Goal: Task Accomplishment & Management: Manage account settings

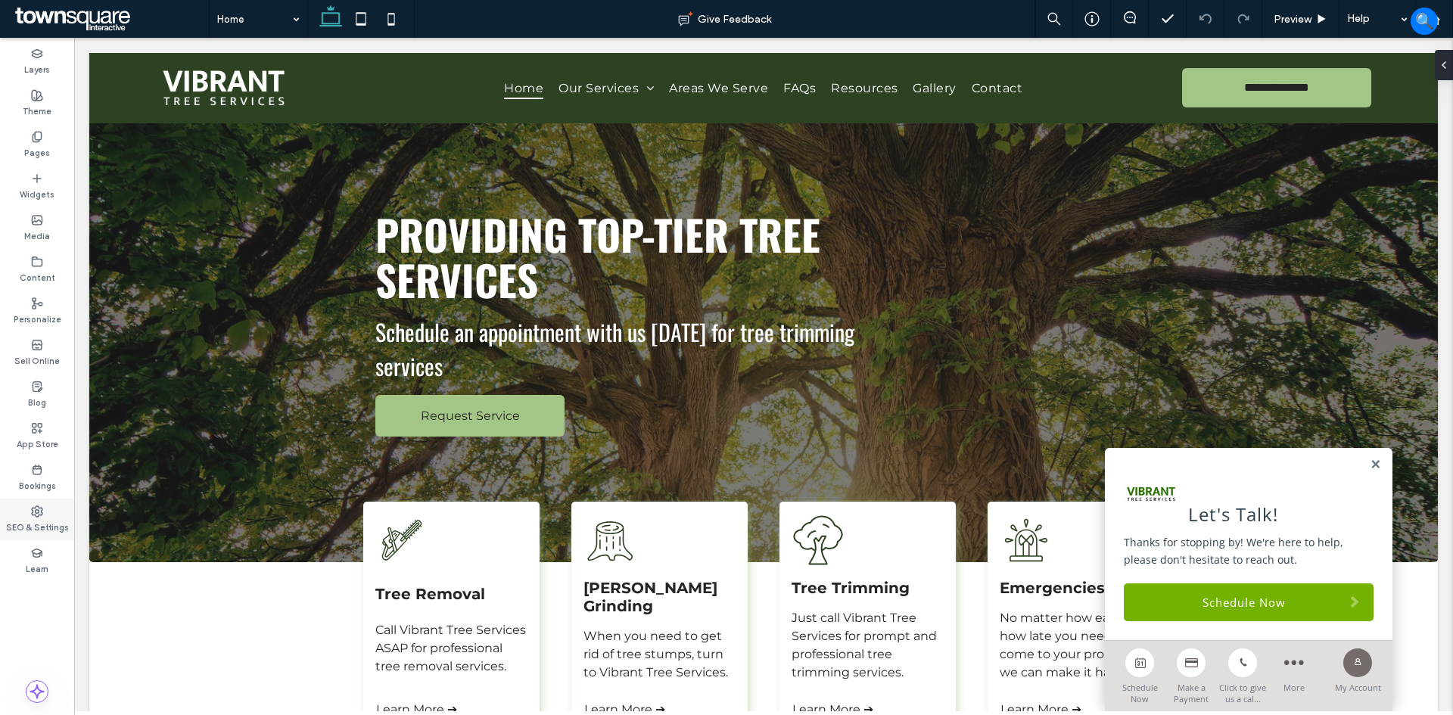
drag, startPoint x: 32, startPoint y: 506, endPoint x: 41, endPoint y: 522, distance: 17.7
click at [32, 506] on icon at bounding box center [37, 512] width 12 height 12
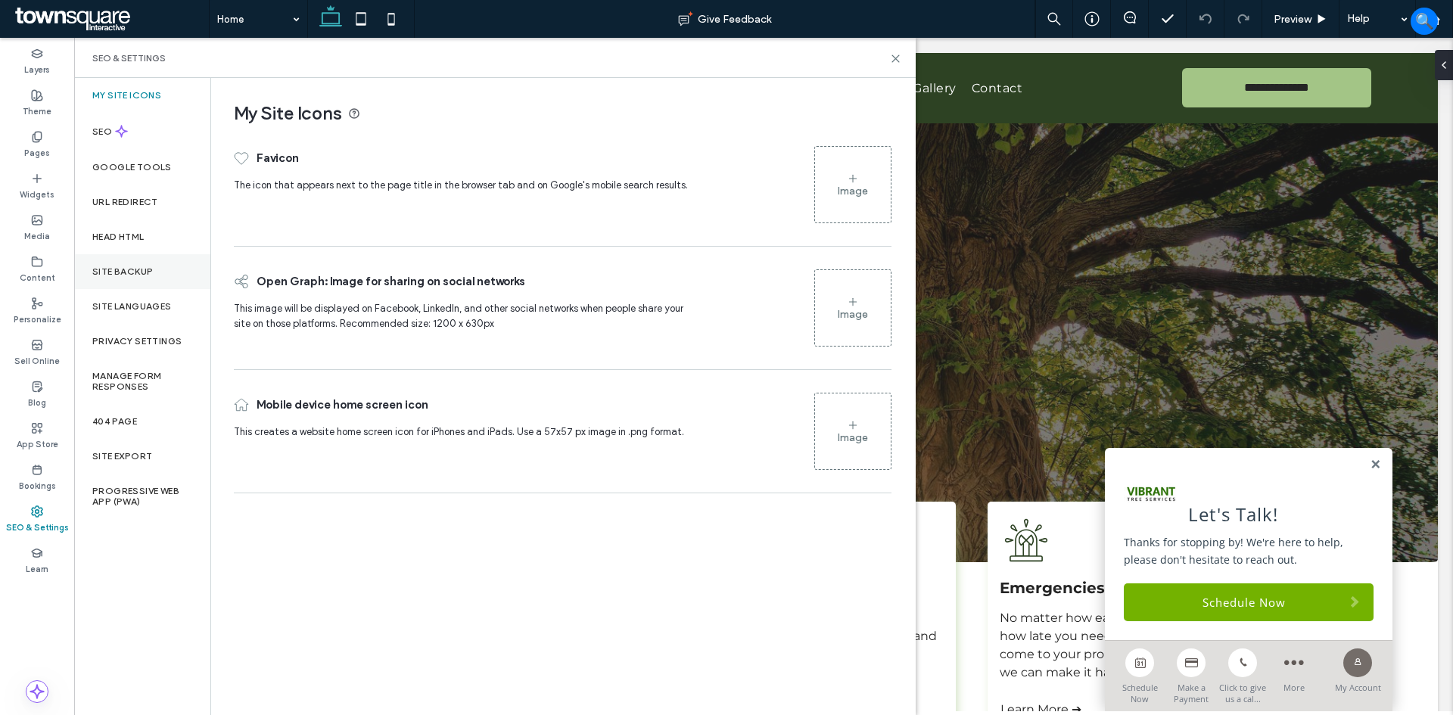
click at [139, 266] on label "Site Backup" at bounding box center [122, 271] width 61 height 11
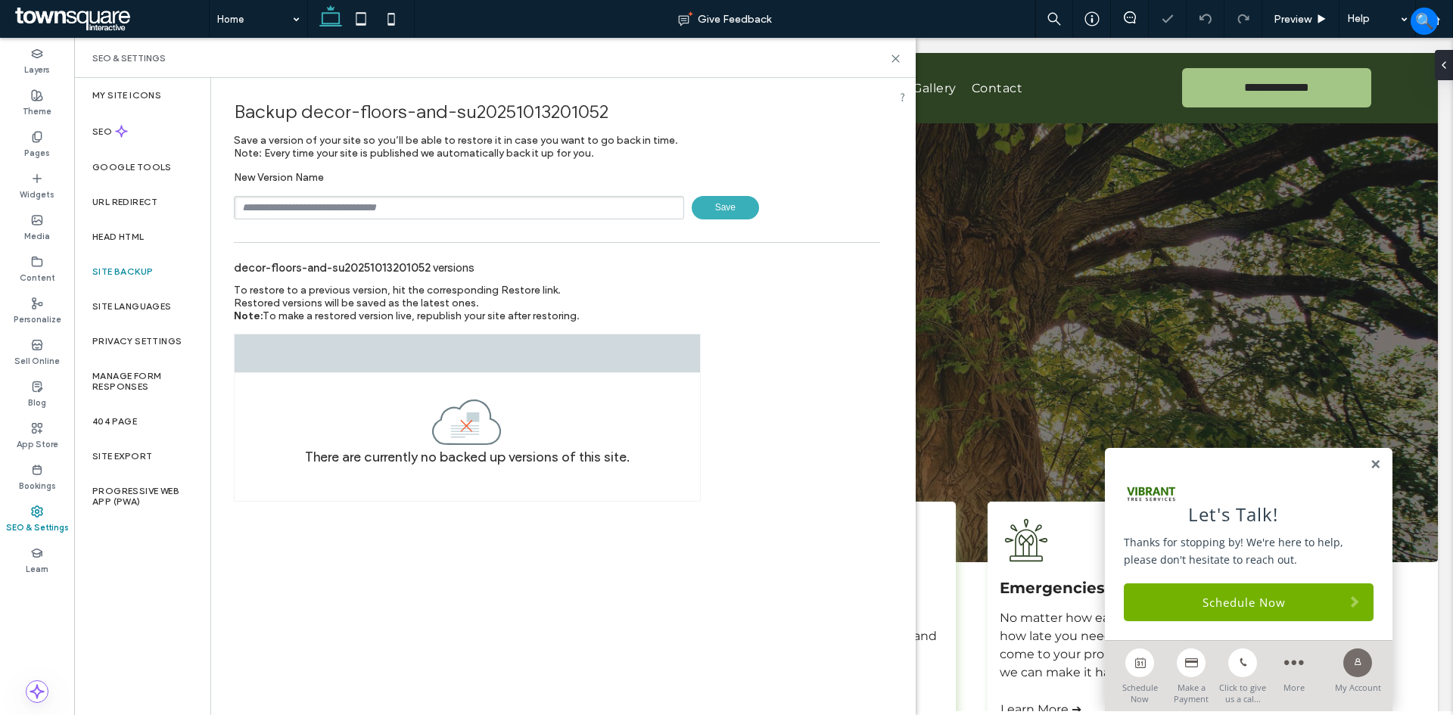
click at [364, 204] on input "text" at bounding box center [459, 207] width 450 height 23
type input "**********"
click at [737, 204] on span "Save" at bounding box center [725, 207] width 67 height 23
